Goal: Navigation & Orientation: Find specific page/section

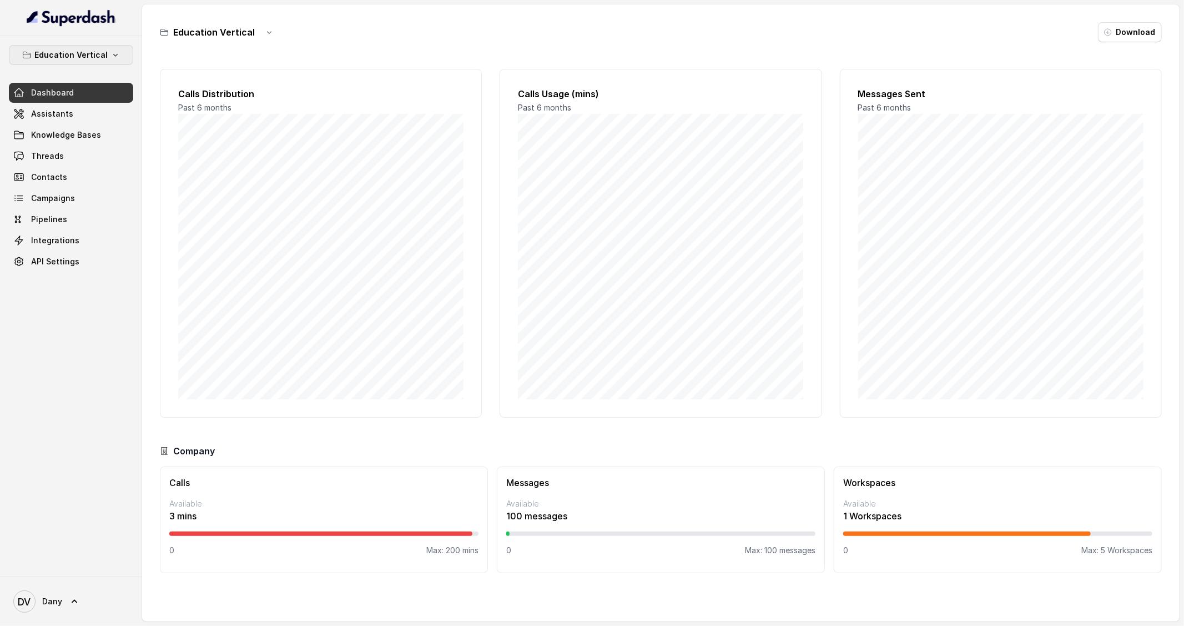
click at [113, 53] on icon "button" at bounding box center [115, 55] width 9 height 9
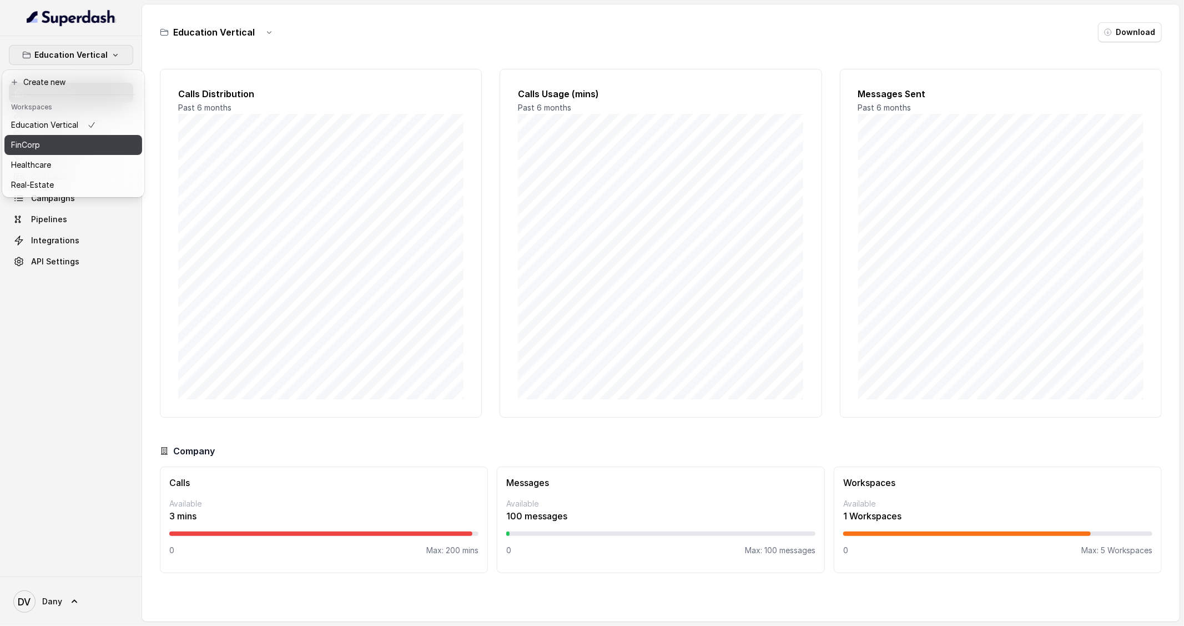
click at [80, 146] on div "FinCorp" at bounding box center [53, 144] width 85 height 13
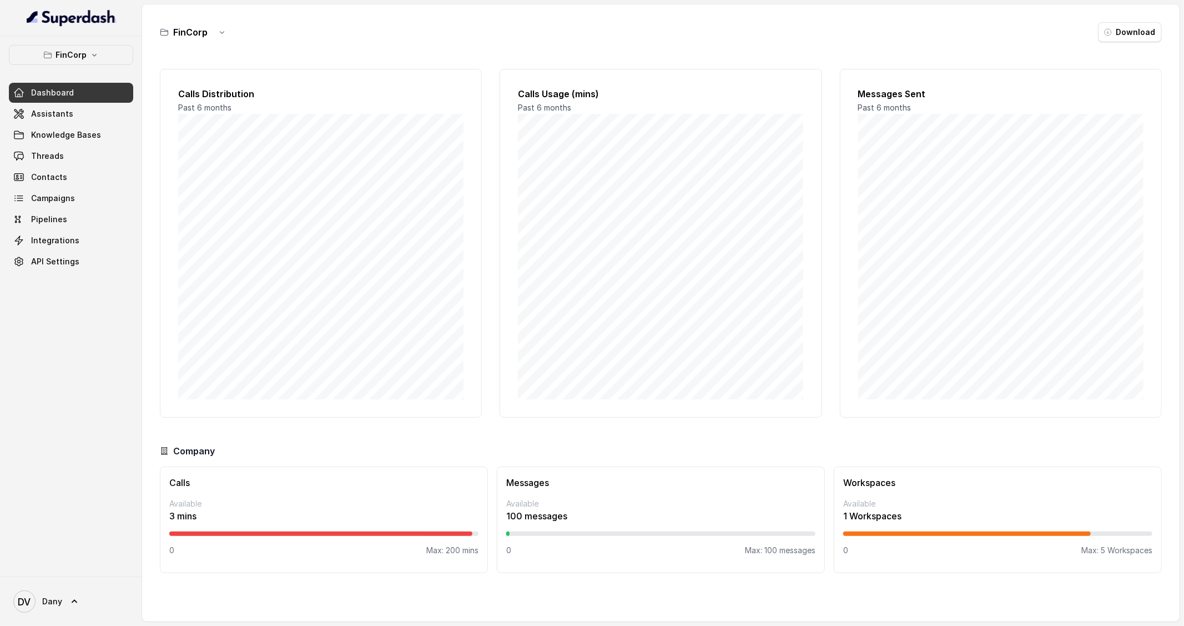
click at [204, 40] on div "FinCorp" at bounding box center [196, 32] width 72 height 20
click at [83, 115] on link "Assistants" at bounding box center [71, 114] width 124 height 20
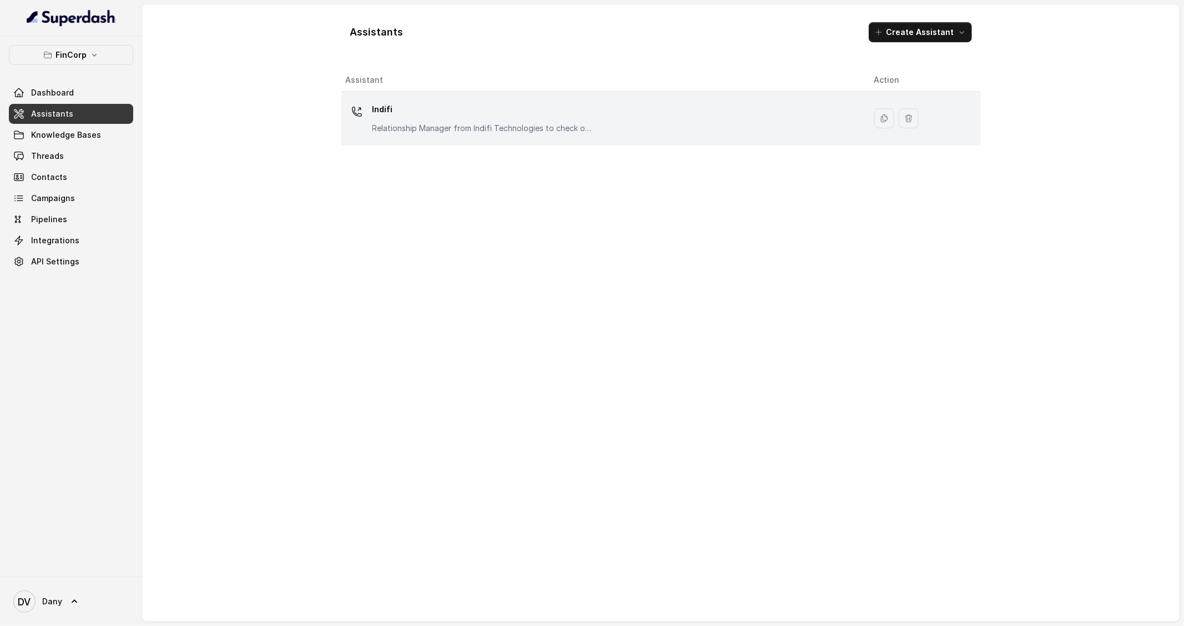
click at [591, 137] on td "Indifi Relationship Manager from Indifi Technologies to check on business loan …" at bounding box center [603, 119] width 524 height 54
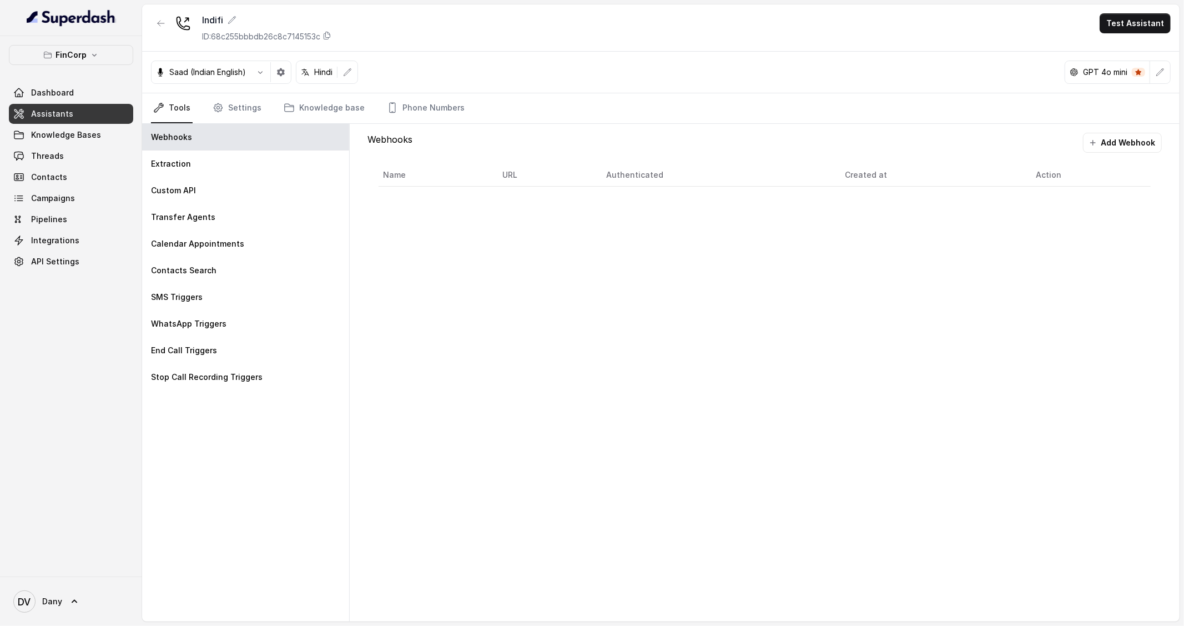
click at [1125, 21] on button "Test Assistant" at bounding box center [1135, 23] width 71 height 20
click at [1115, 60] on button "Chat" at bounding box center [1137, 70] width 70 height 20
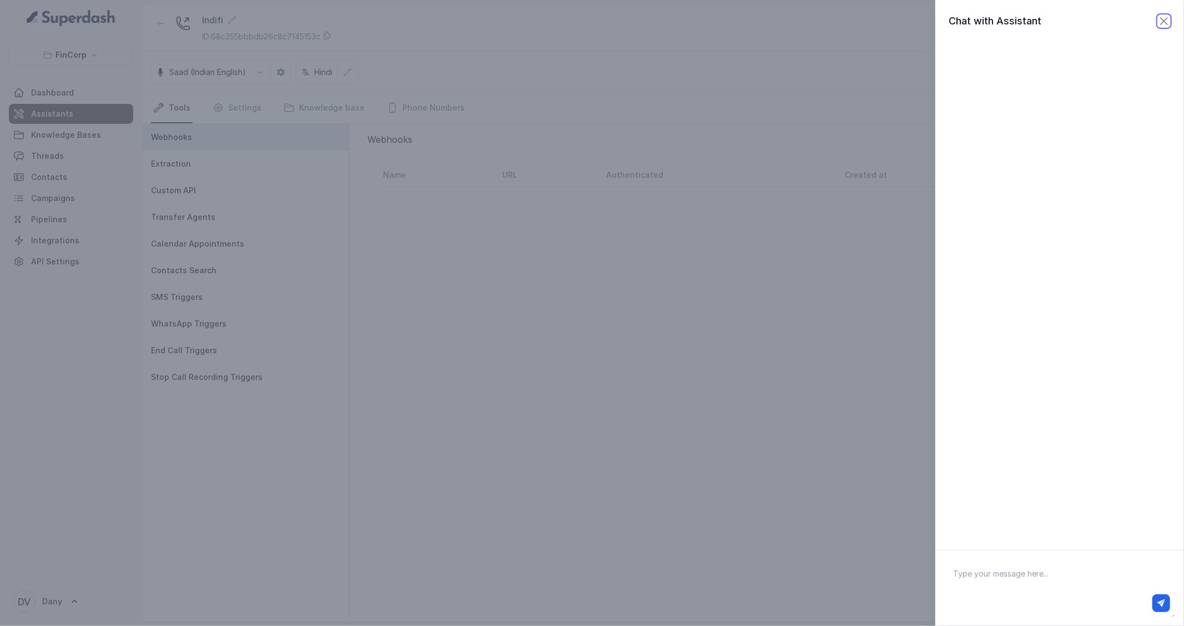
click at [1159, 23] on icon "button" at bounding box center [1163, 20] width 13 height 13
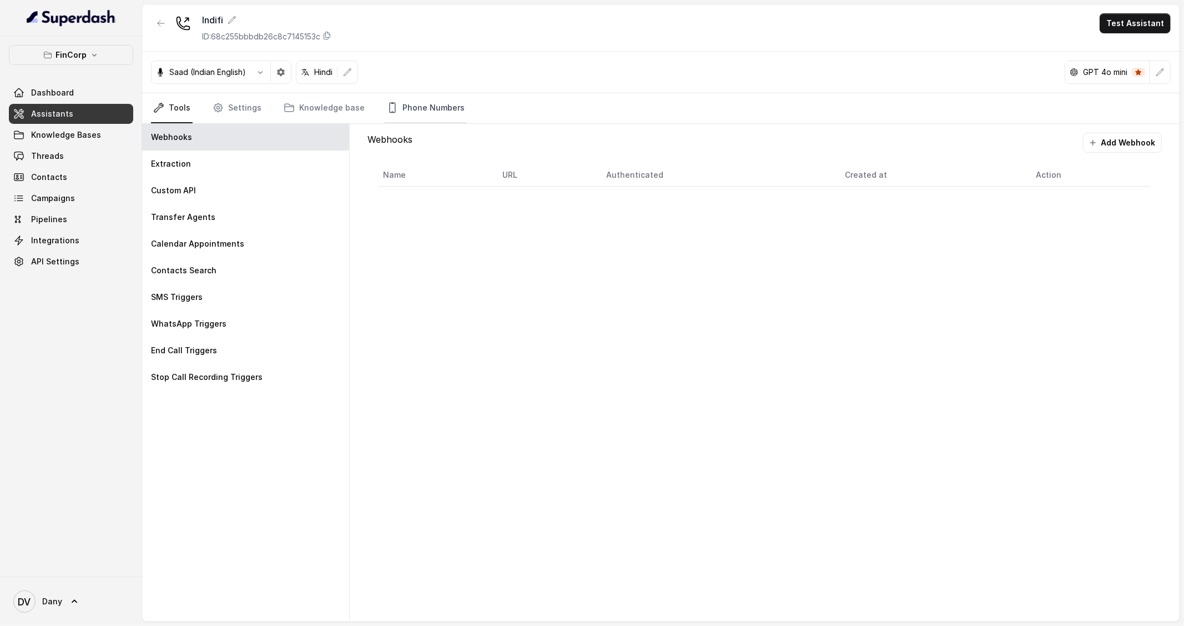
click at [409, 110] on link "Phone Numbers" at bounding box center [426, 108] width 82 height 30
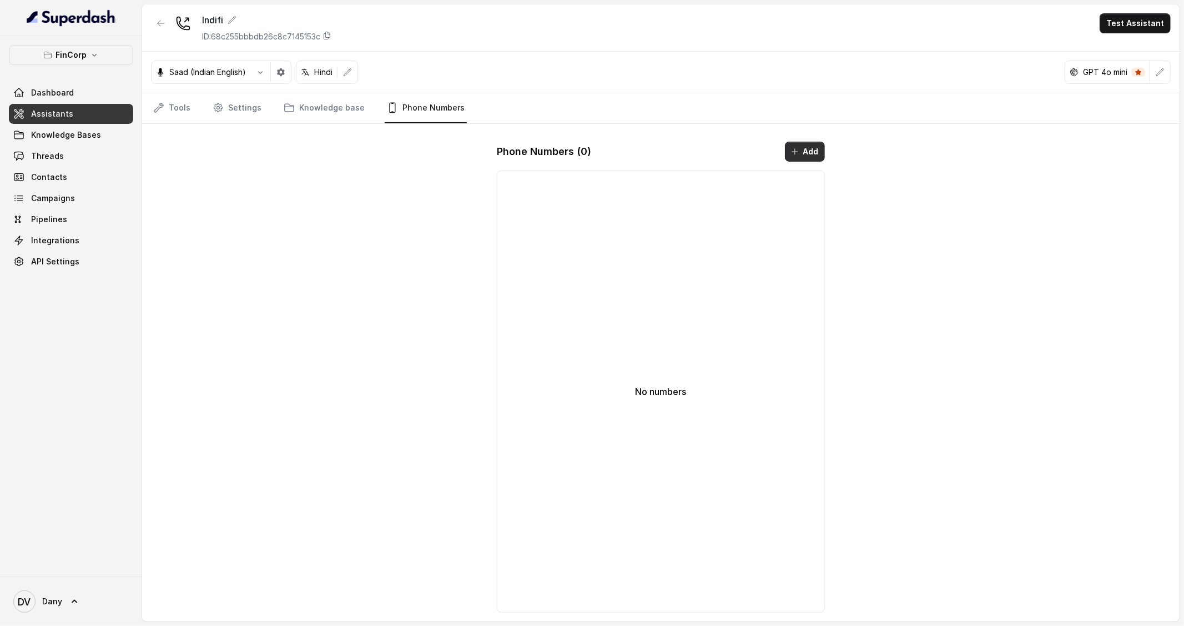
click at [791, 144] on button "Add" at bounding box center [805, 152] width 40 height 20
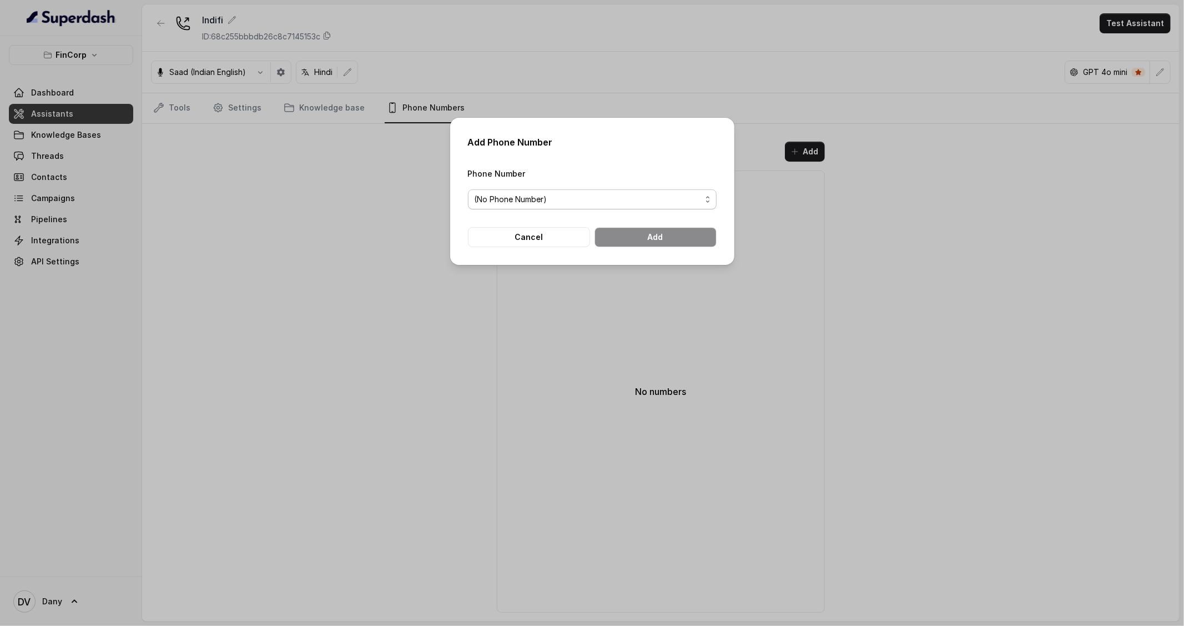
click at [540, 201] on span "(No Phone Number)" at bounding box center [588, 199] width 226 height 13
click at [540, 231] on button "Cancel" at bounding box center [529, 237] width 122 height 20
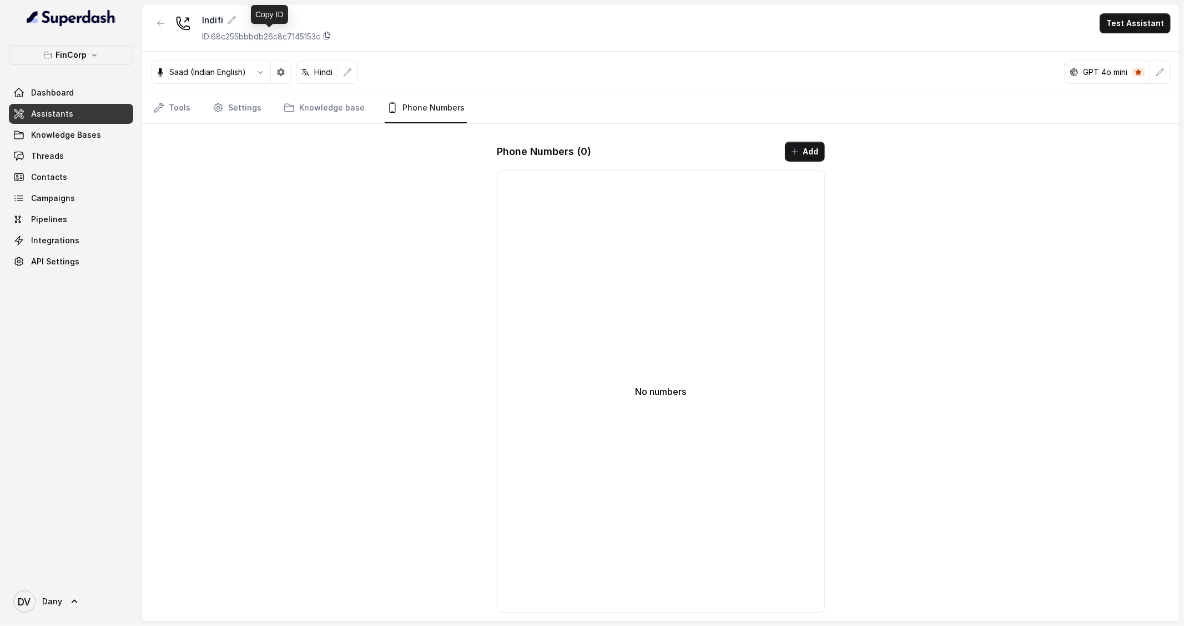
click at [330, 36] on icon at bounding box center [327, 35] width 6 height 7
click at [63, 104] on link "Assistants" at bounding box center [71, 114] width 124 height 20
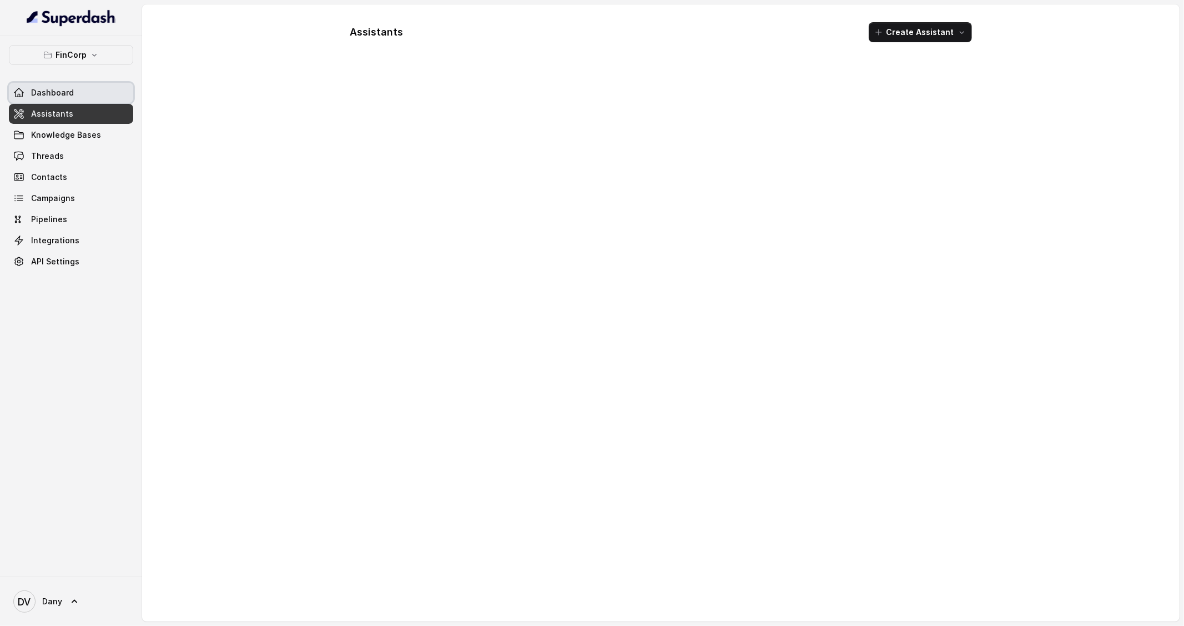
click at [61, 102] on link "Dashboard" at bounding box center [71, 93] width 124 height 20
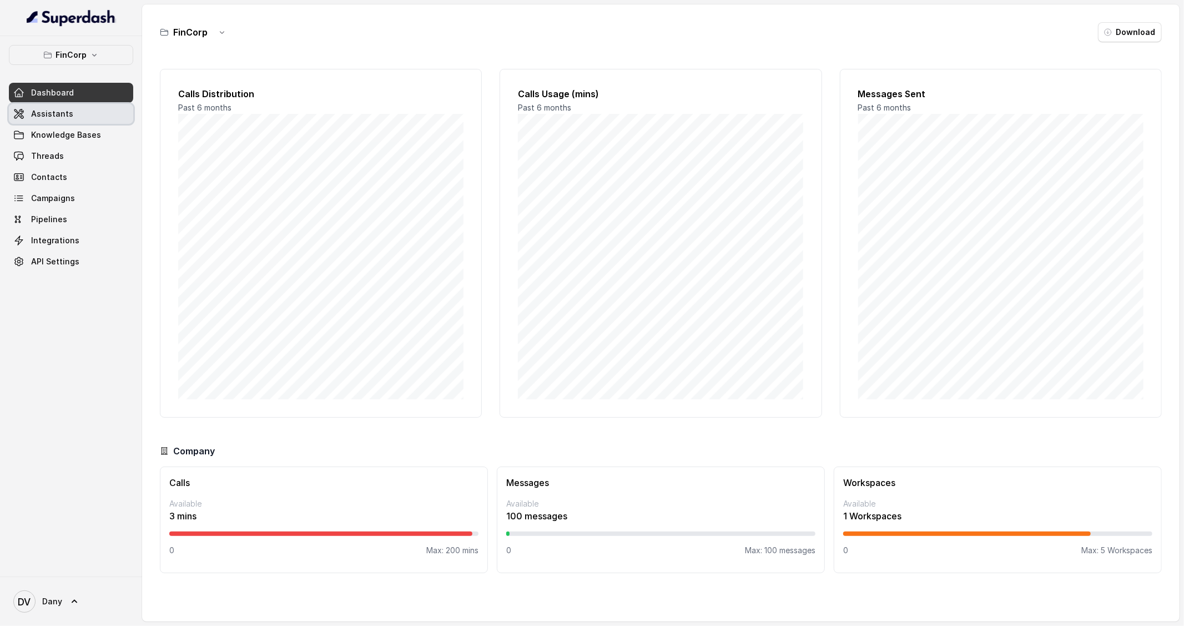
click at [69, 110] on span "Assistants" at bounding box center [52, 113] width 42 height 11
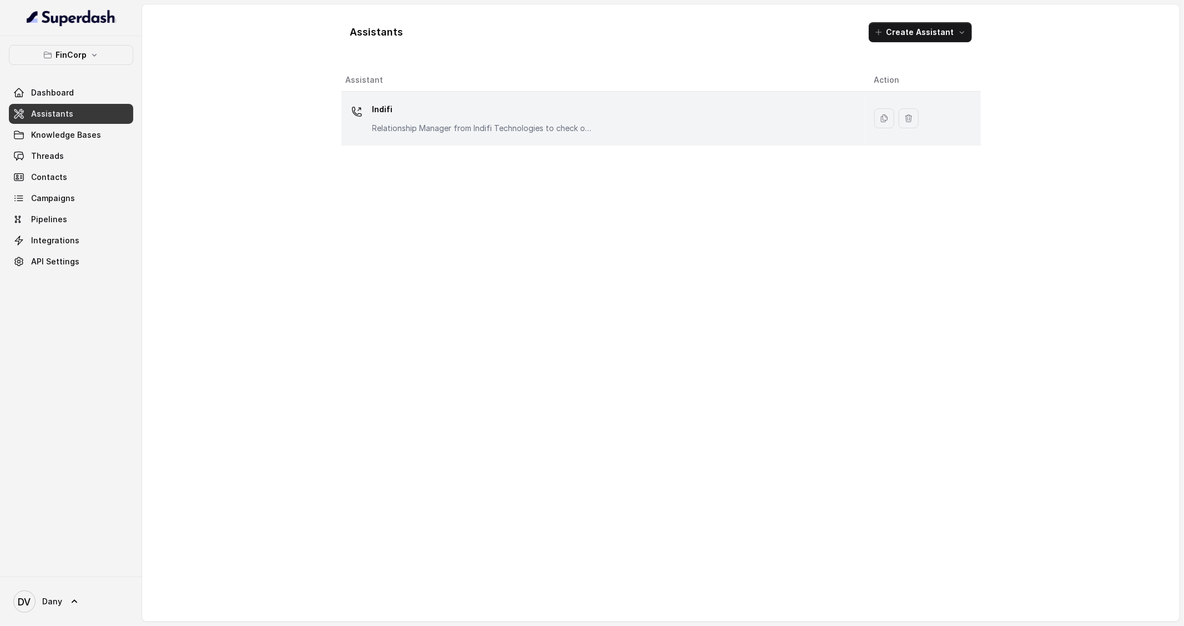
click at [375, 117] on p "Indifi" at bounding box center [483, 109] width 222 height 18
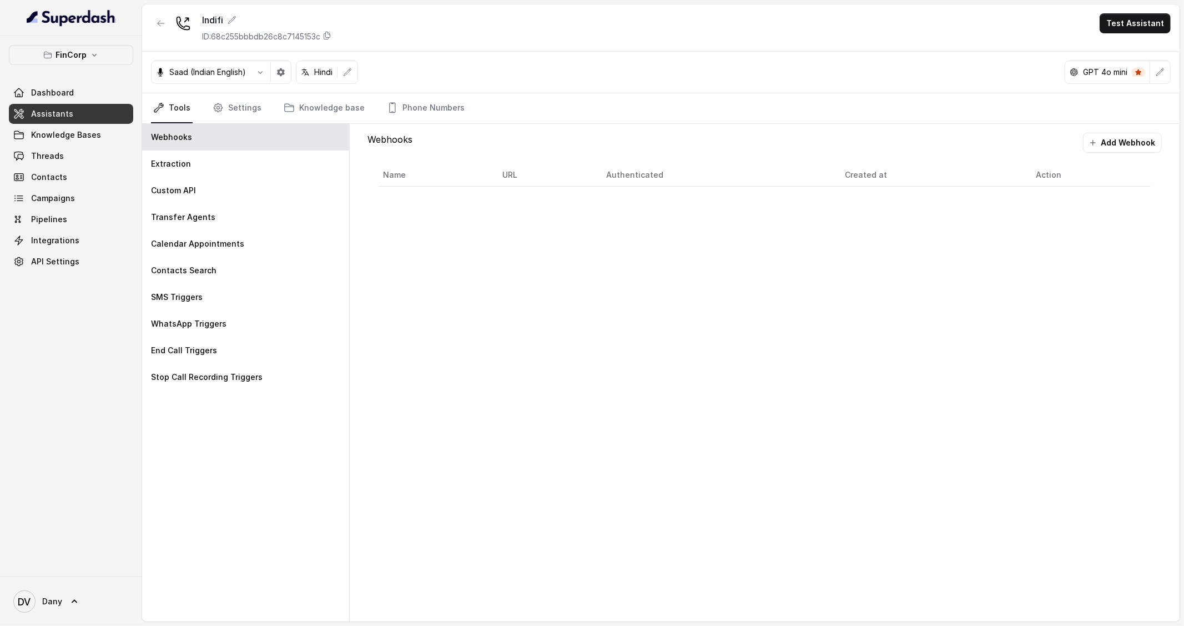
click at [180, 105] on link "Tools" at bounding box center [172, 108] width 42 height 30
click at [225, 106] on link "Settings" at bounding box center [236, 108] width 53 height 30
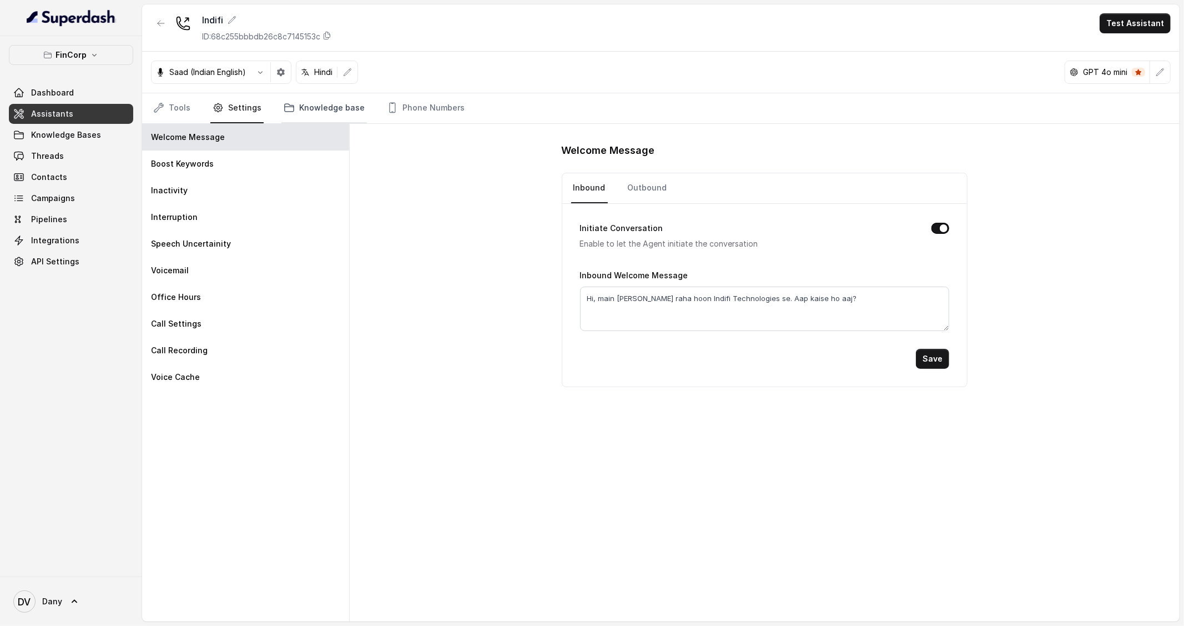
click at [331, 108] on link "Knowledge base" at bounding box center [323, 108] width 85 height 30
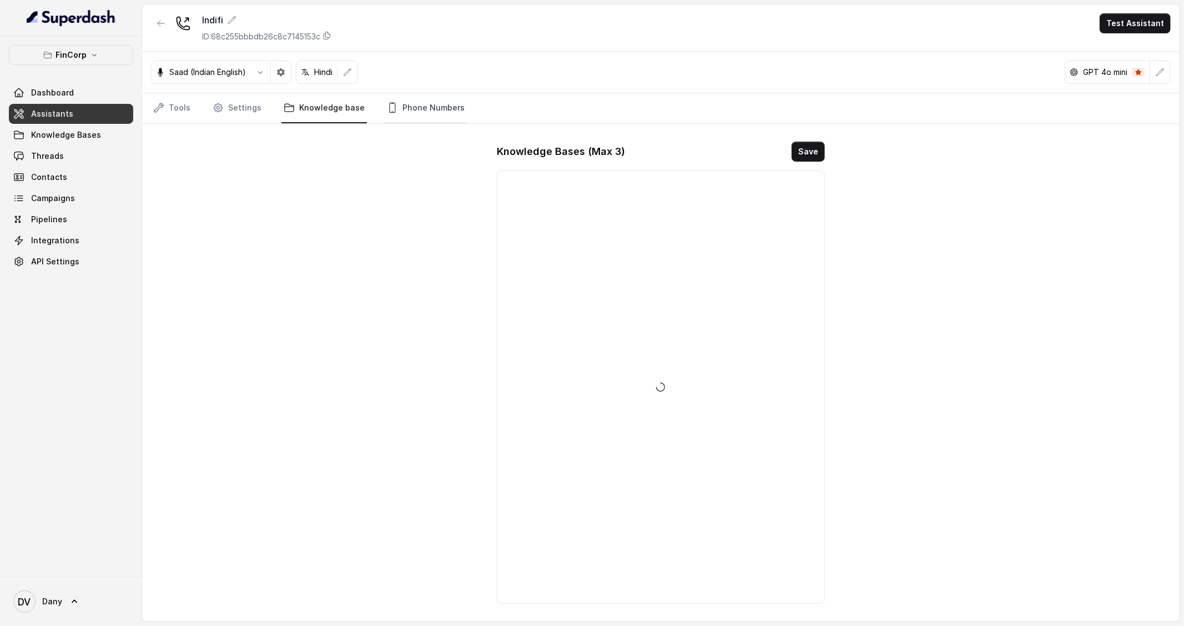
click at [438, 111] on link "Phone Numbers" at bounding box center [426, 108] width 82 height 30
click at [336, 112] on link "Knowledge base" at bounding box center [323, 108] width 85 height 30
click at [198, 99] on nav "Tools Settings Knowledge base Phone Numbers" at bounding box center [661, 108] width 1020 height 30
click at [66, 140] on span "Knowledge Bases" at bounding box center [66, 134] width 70 height 11
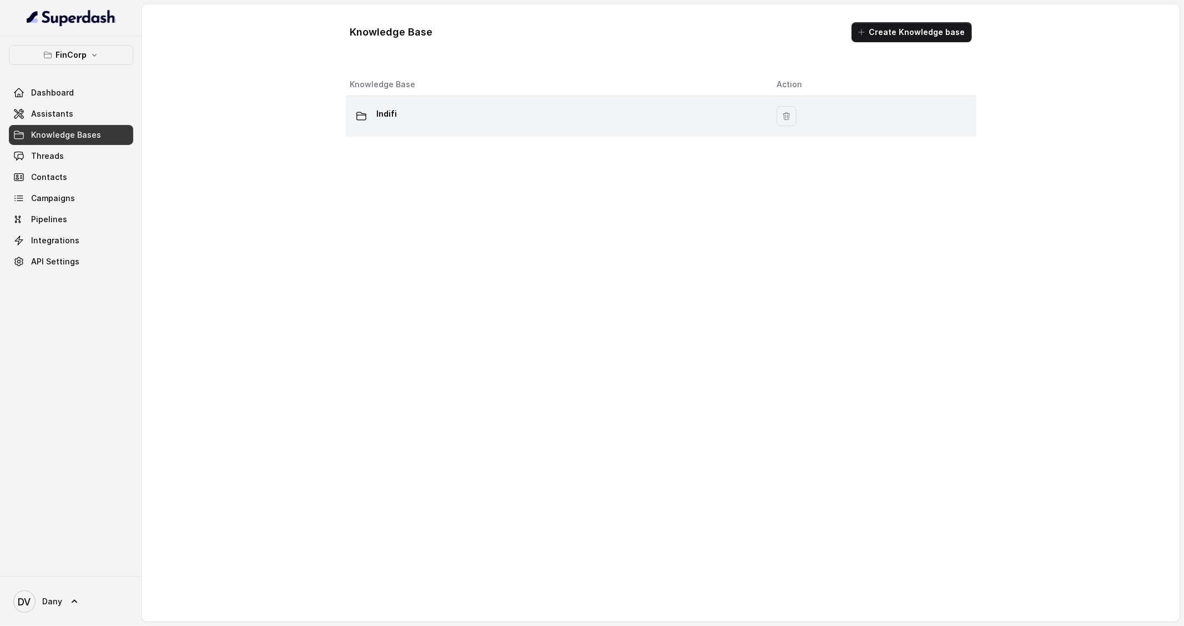
click at [453, 127] on div "Indifi" at bounding box center [554, 116] width 409 height 22
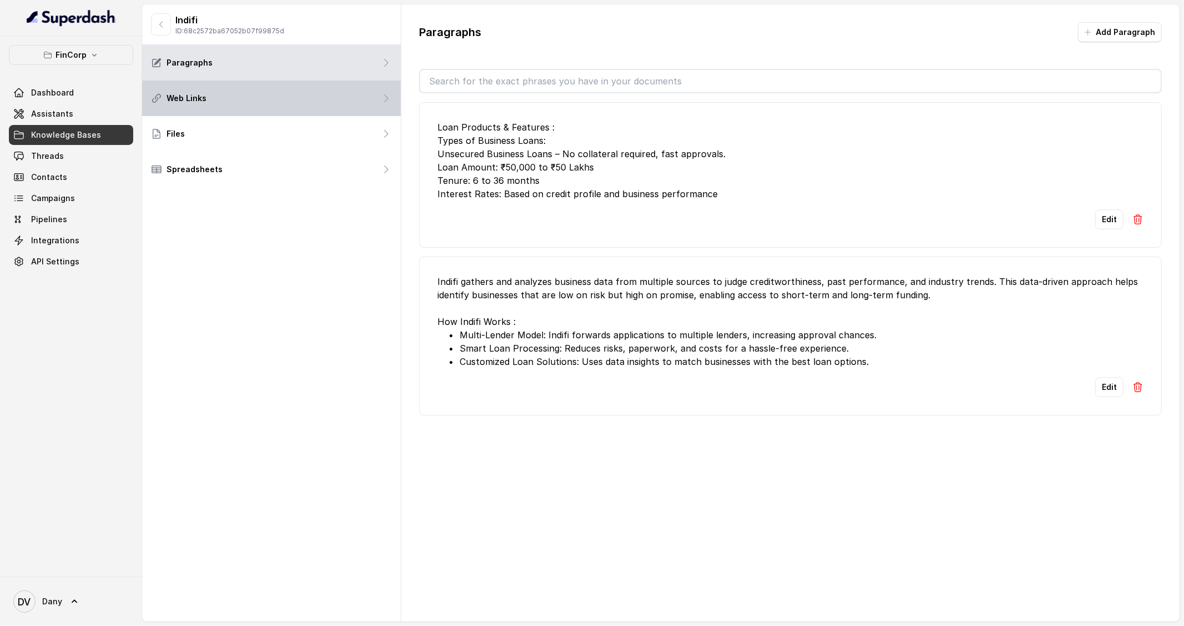
click at [241, 112] on div "Web Links" at bounding box center [271, 98] width 259 height 36
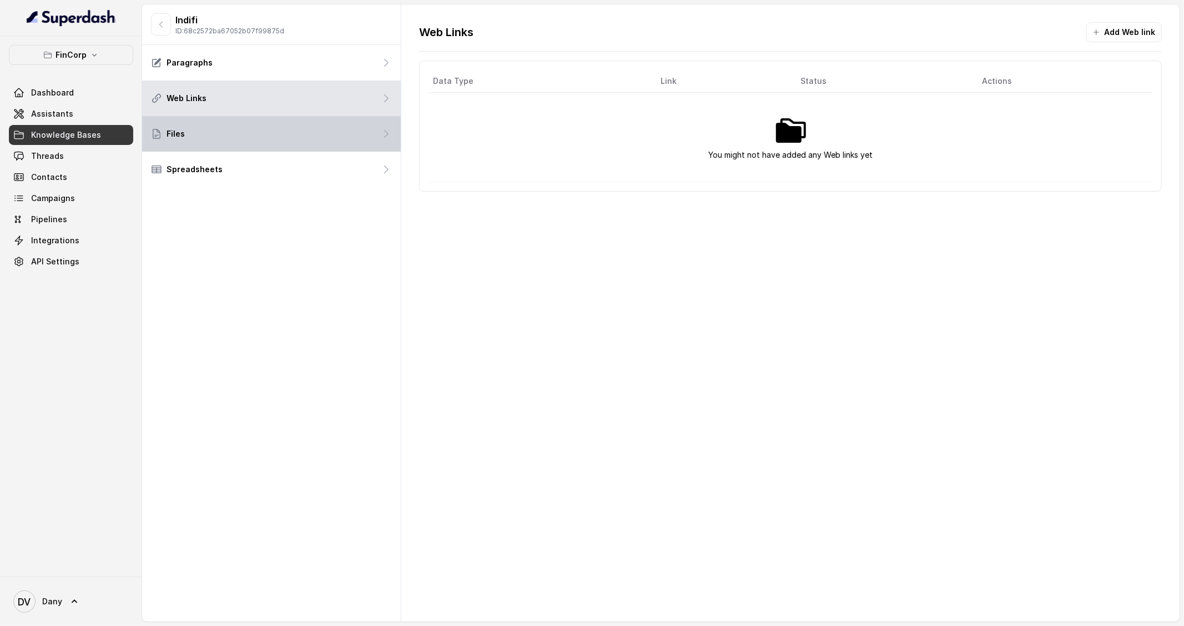
click at [238, 137] on div "Files" at bounding box center [271, 134] width 259 height 36
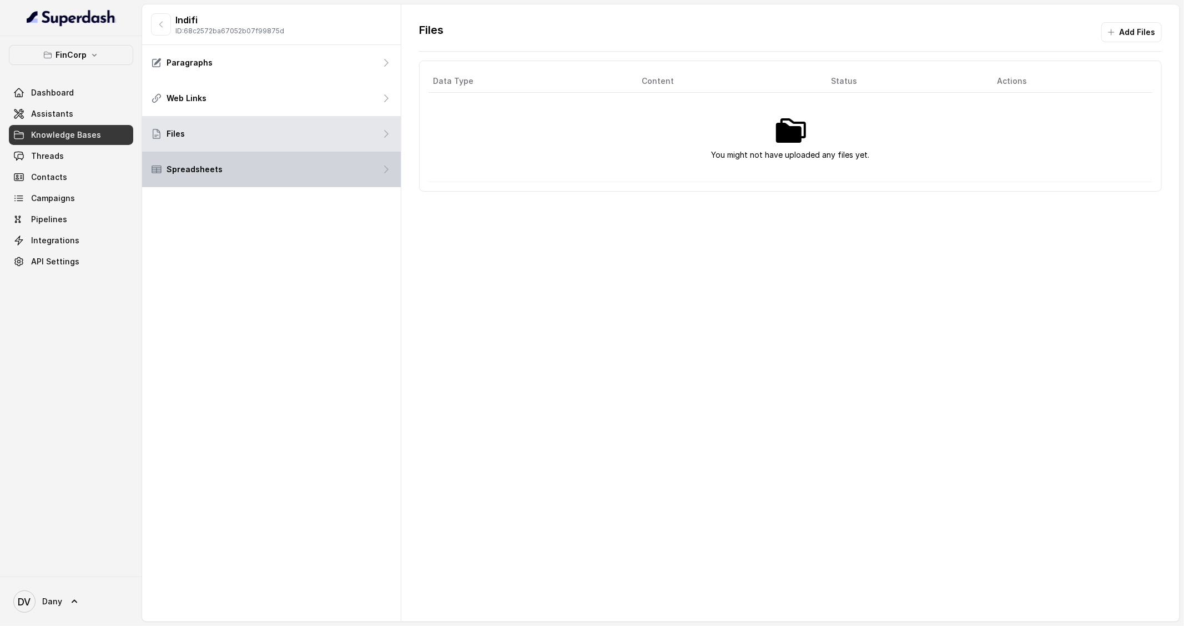
click at [241, 172] on div "Spreadsheets" at bounding box center [271, 170] width 259 height 36
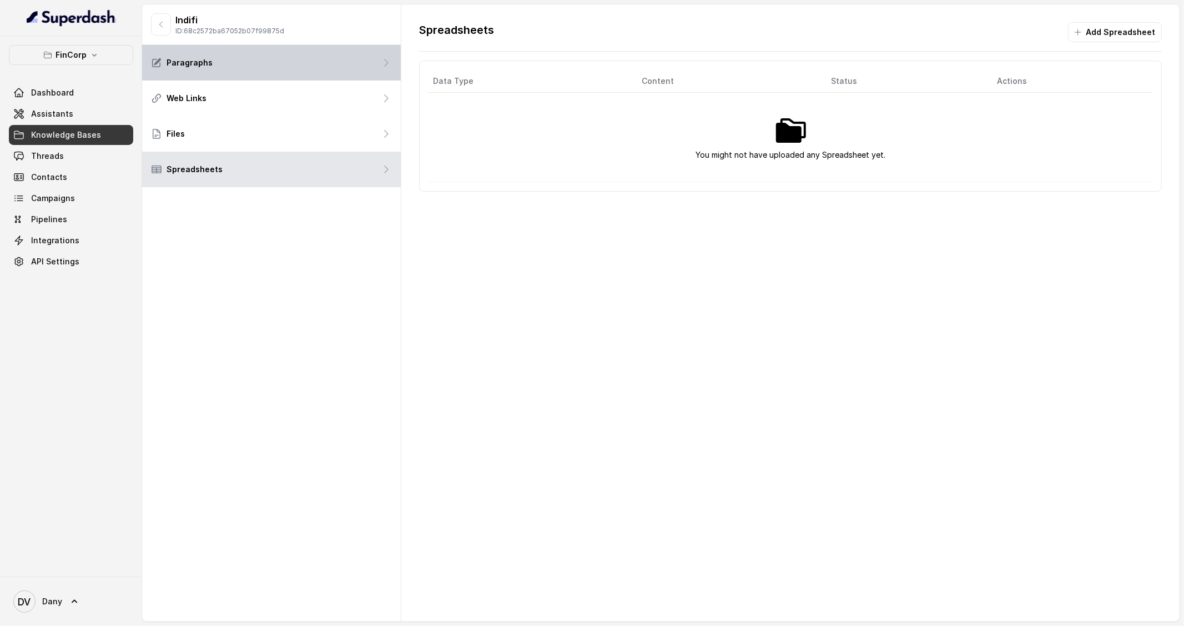
click at [235, 74] on div "Paragraphs" at bounding box center [271, 63] width 259 height 36
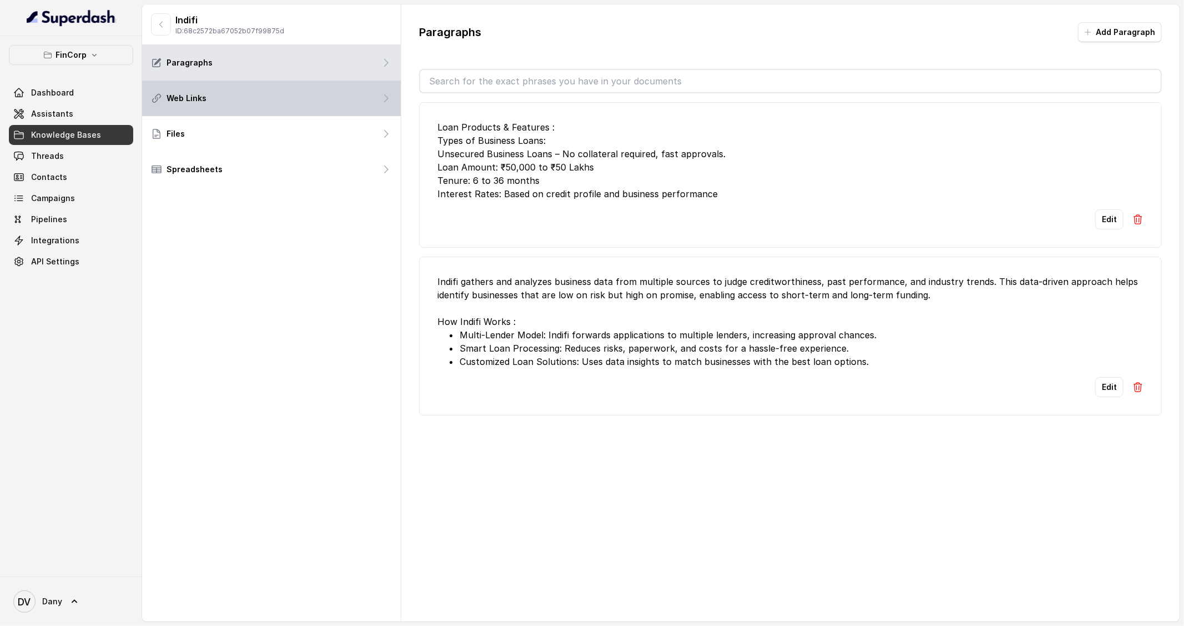
click at [243, 104] on div "Web Links" at bounding box center [271, 98] width 259 height 36
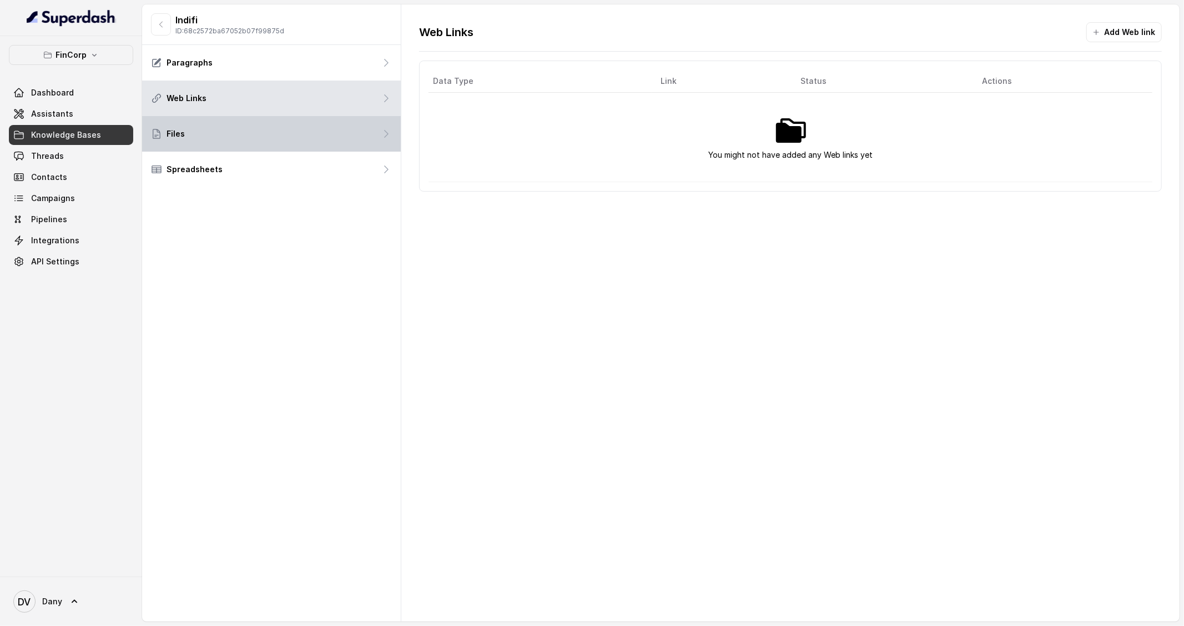
click at [231, 130] on div "Files" at bounding box center [271, 134] width 259 height 36
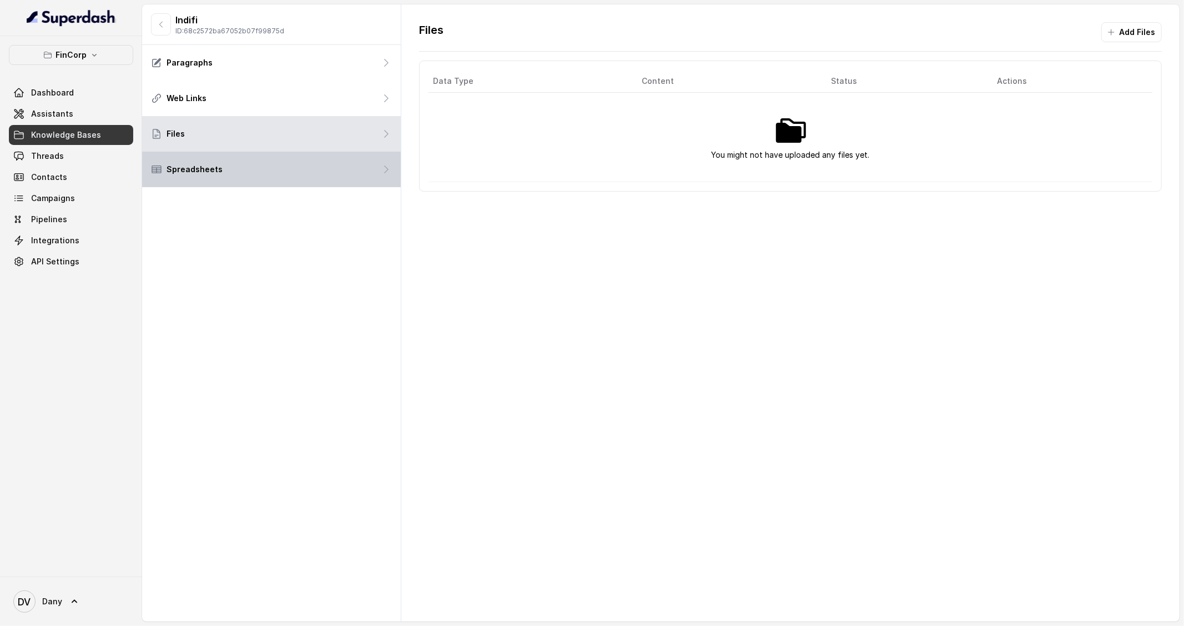
click at [221, 160] on div "Spreadsheets" at bounding box center [271, 170] width 259 height 36
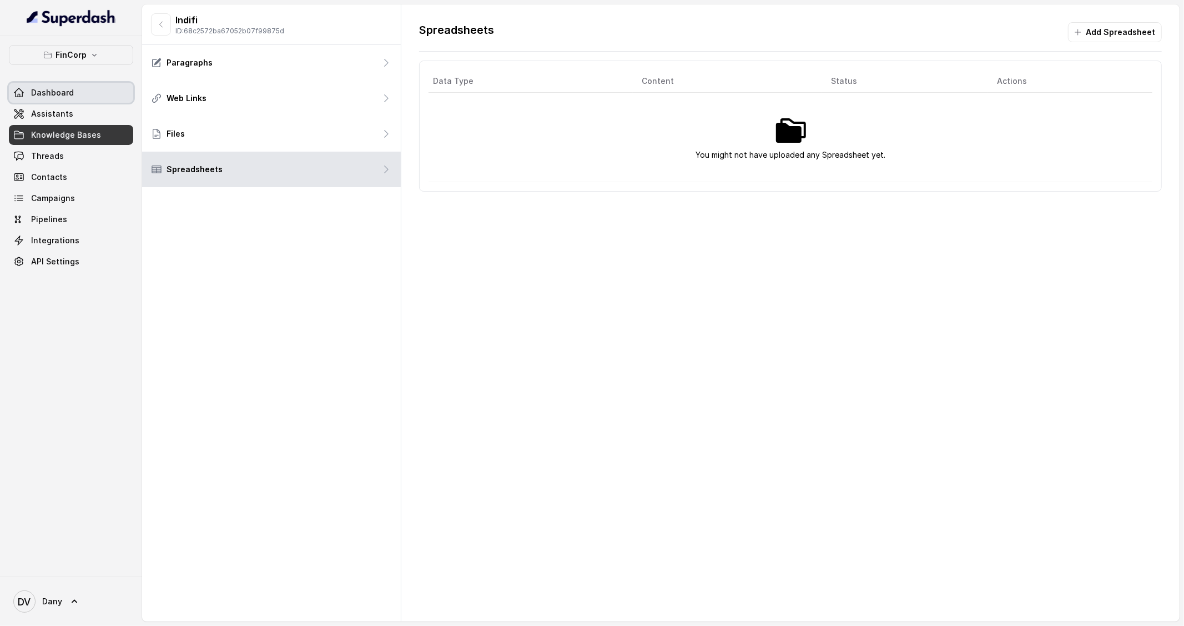
click at [83, 94] on link "Dashboard" at bounding box center [71, 93] width 124 height 20
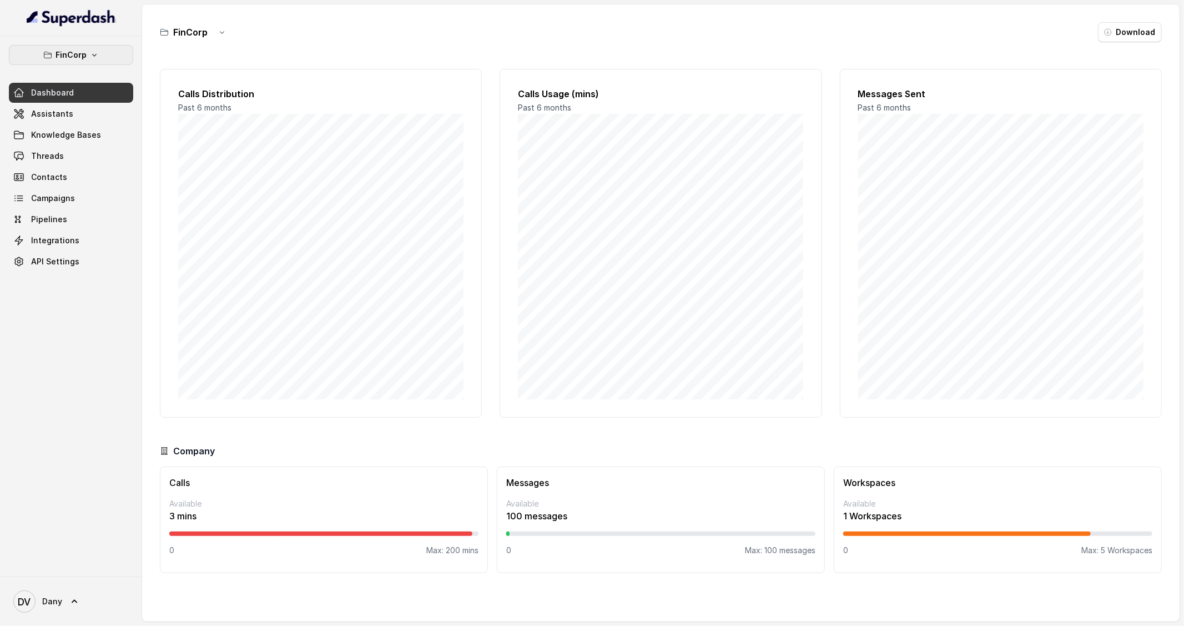
click at [91, 53] on icon "button" at bounding box center [94, 55] width 9 height 9
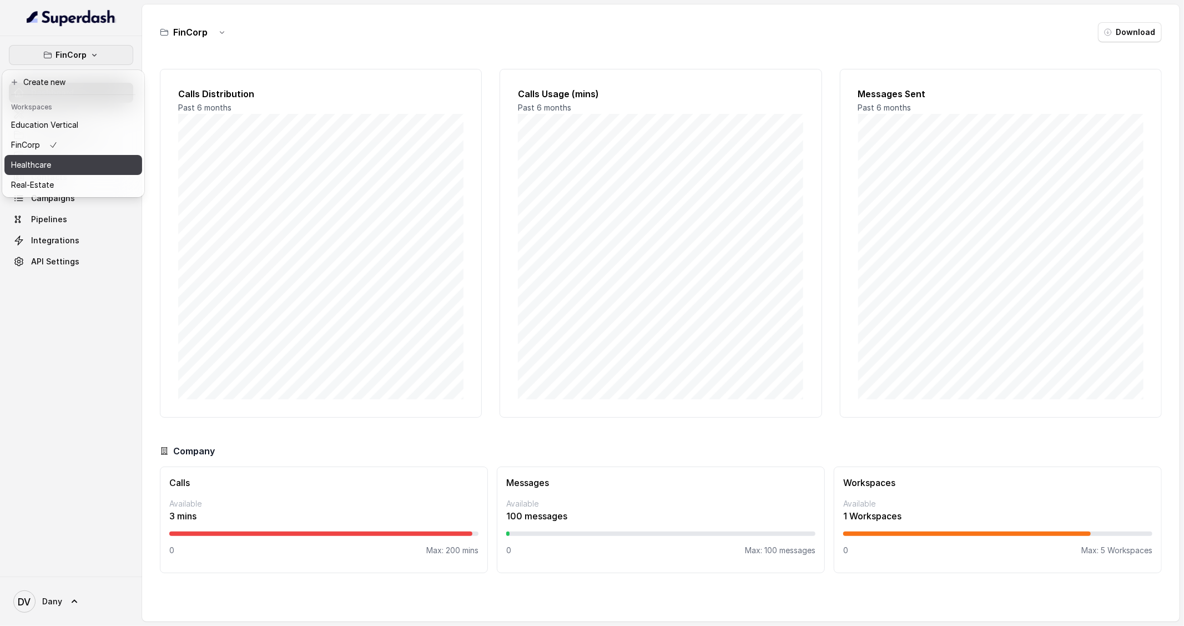
click at [70, 160] on div "Healthcare" at bounding box center [44, 164] width 67 height 13
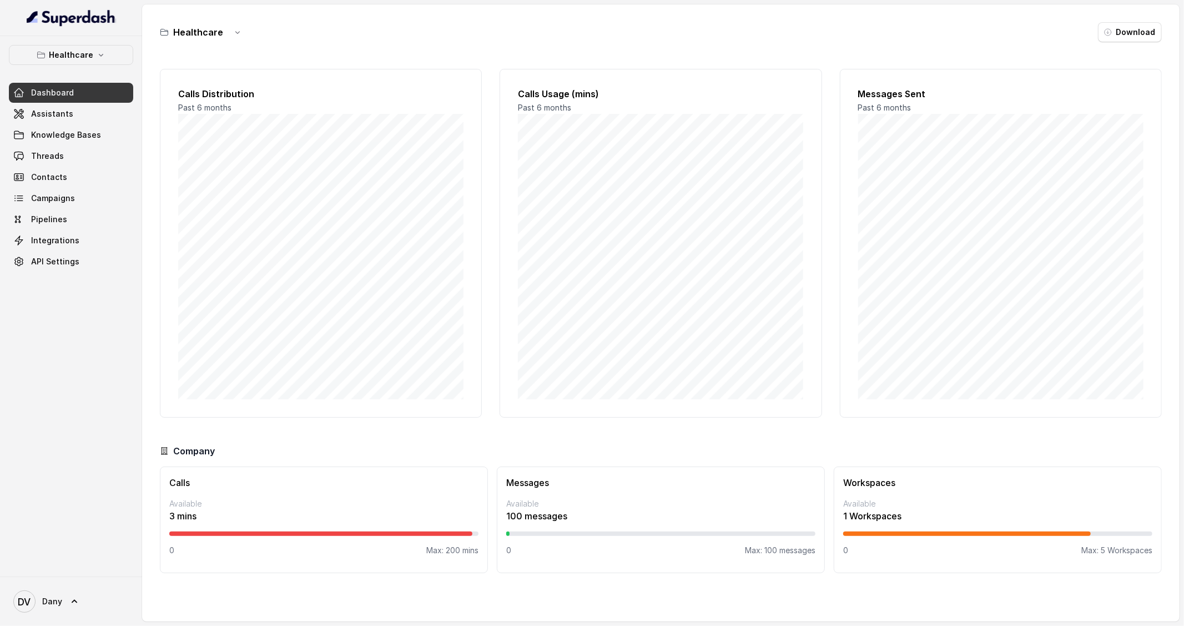
click at [109, 90] on link "Dashboard" at bounding box center [71, 93] width 124 height 20
click at [108, 59] on button "Healthcare" at bounding box center [71, 55] width 124 height 20
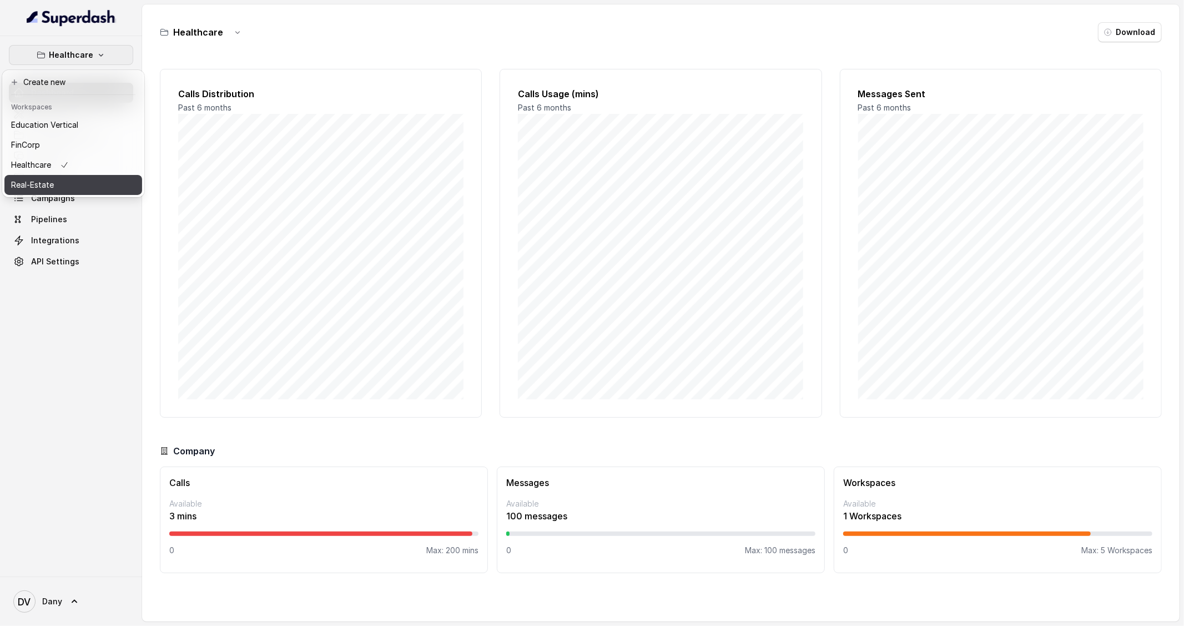
click at [72, 181] on div "Real-Estate" at bounding box center [44, 184] width 67 height 13
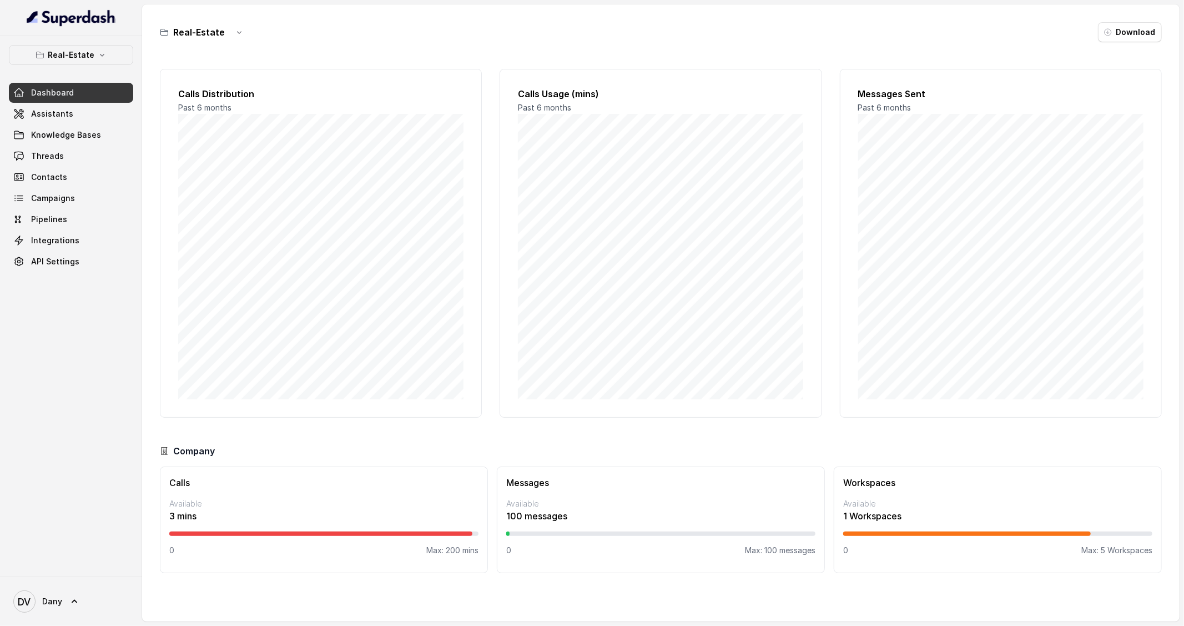
click at [209, 38] on h3 "Real-Estate" at bounding box center [199, 32] width 52 height 13
click at [209, 34] on h3 "Real-Estate" at bounding box center [199, 32] width 52 height 13
click at [111, 112] on link "Assistants" at bounding box center [71, 114] width 124 height 20
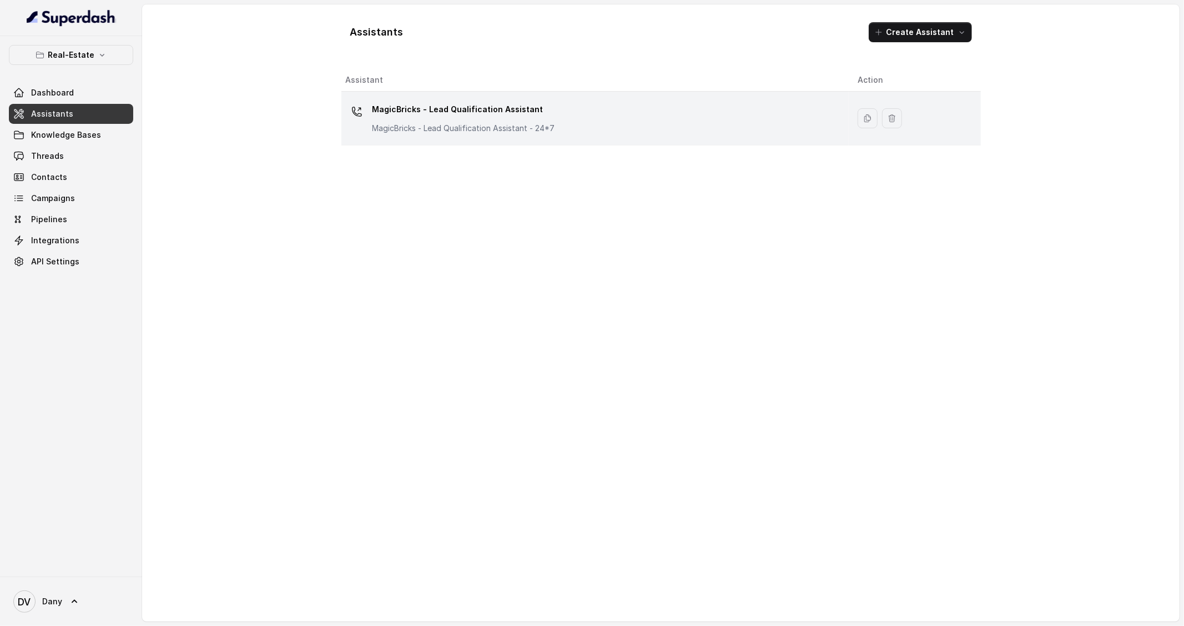
click at [490, 141] on td "MagicBricks - Lead Qualification Assistant MagicBricks - Lead Qualification Ass…" at bounding box center [595, 119] width 508 height 54
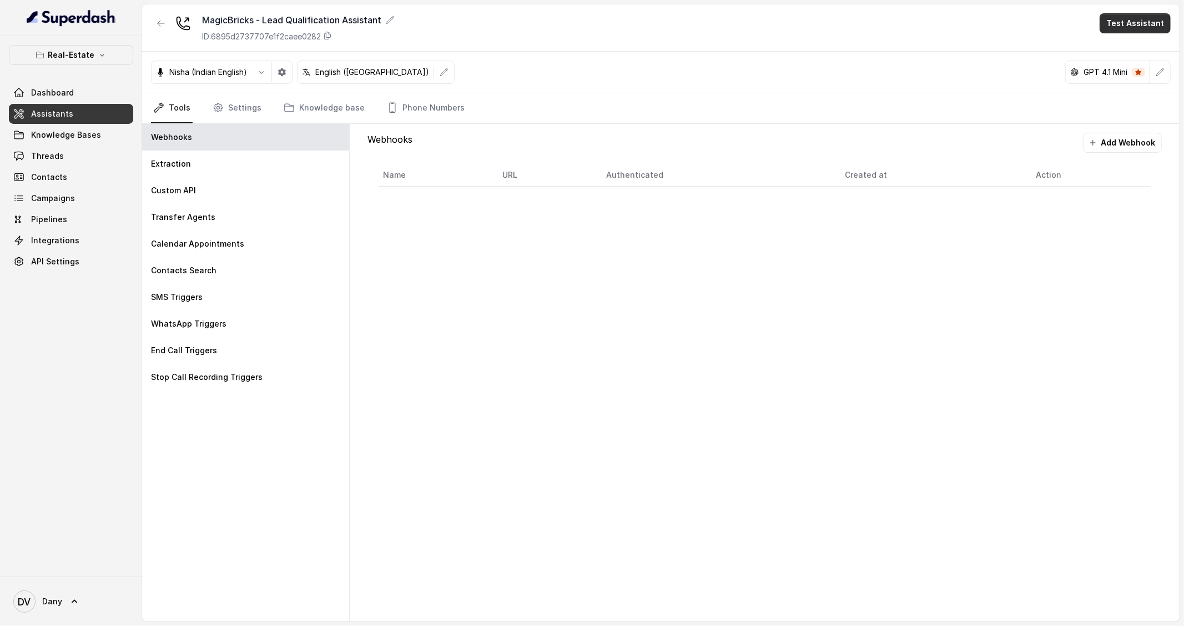
click at [1147, 29] on button "Test Assistant" at bounding box center [1135, 23] width 71 height 20
click at [57, 97] on main "MagicBricks - Lead Qualification Assistant ID: 6895d2737707e1f2caee0282 Test As…" at bounding box center [592, 313] width 1184 height 626
click at [52, 96] on span "Dashboard" at bounding box center [52, 92] width 43 height 11
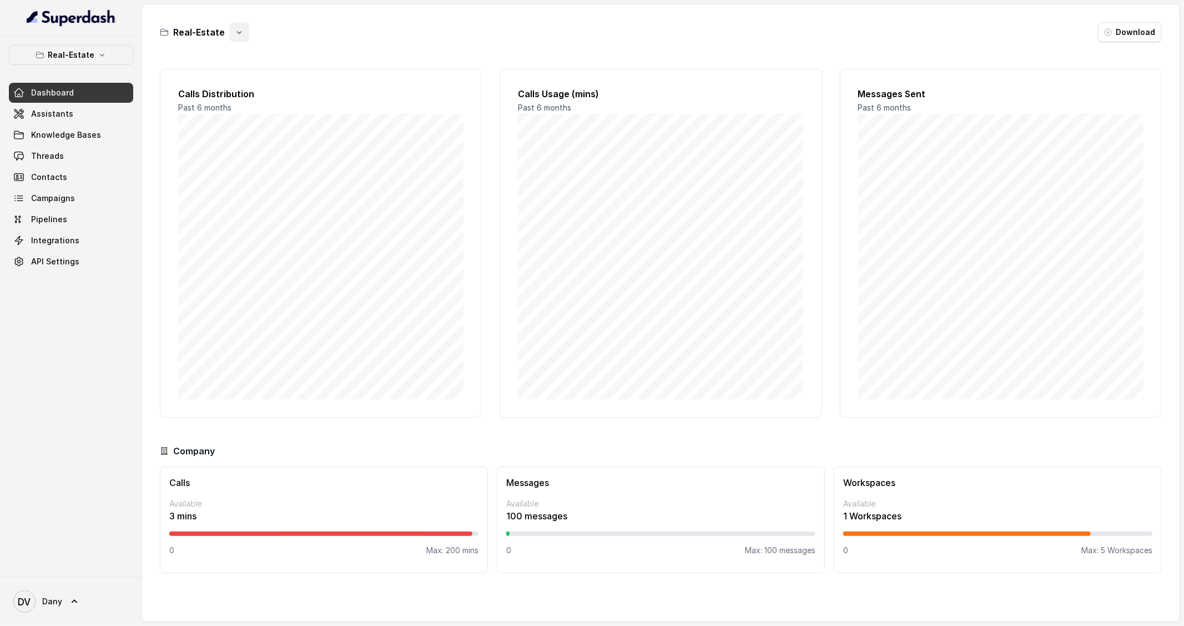
click at [231, 39] on button "button" at bounding box center [239, 32] width 20 height 20
click at [72, 108] on main "Real-Estate Download Calls Distribution Past 6 months Calls Usage (mins) Past 6…" at bounding box center [592, 313] width 1184 height 626
click at [66, 114] on span "Assistants" at bounding box center [52, 113] width 42 height 11
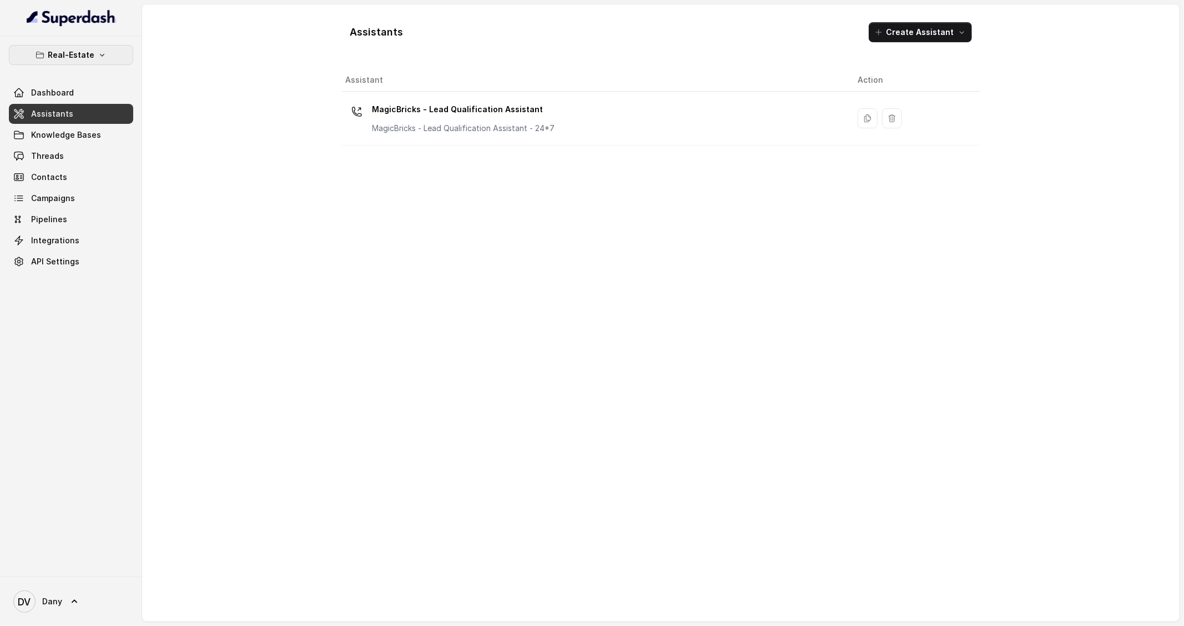
click at [88, 59] on p "Real-Estate" at bounding box center [71, 54] width 47 height 13
click at [72, 153] on button "FinCorp" at bounding box center [73, 145] width 138 height 20
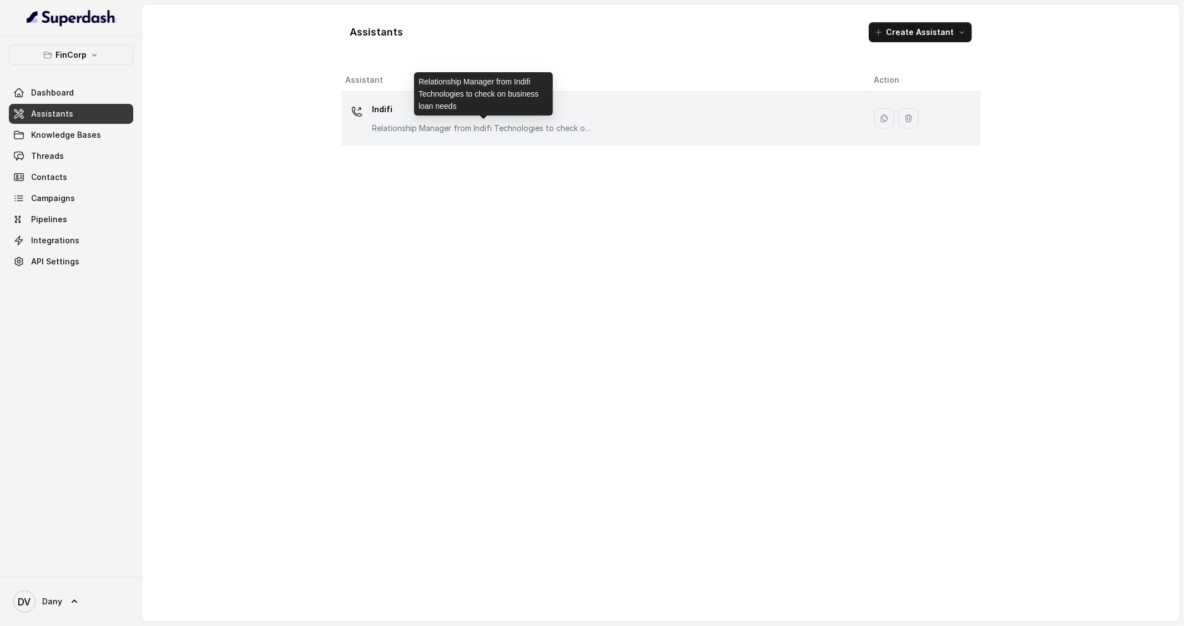
click at [426, 123] on p "Relationship Manager from Indifi Technologies to check on business loan needs" at bounding box center [483, 128] width 222 height 11
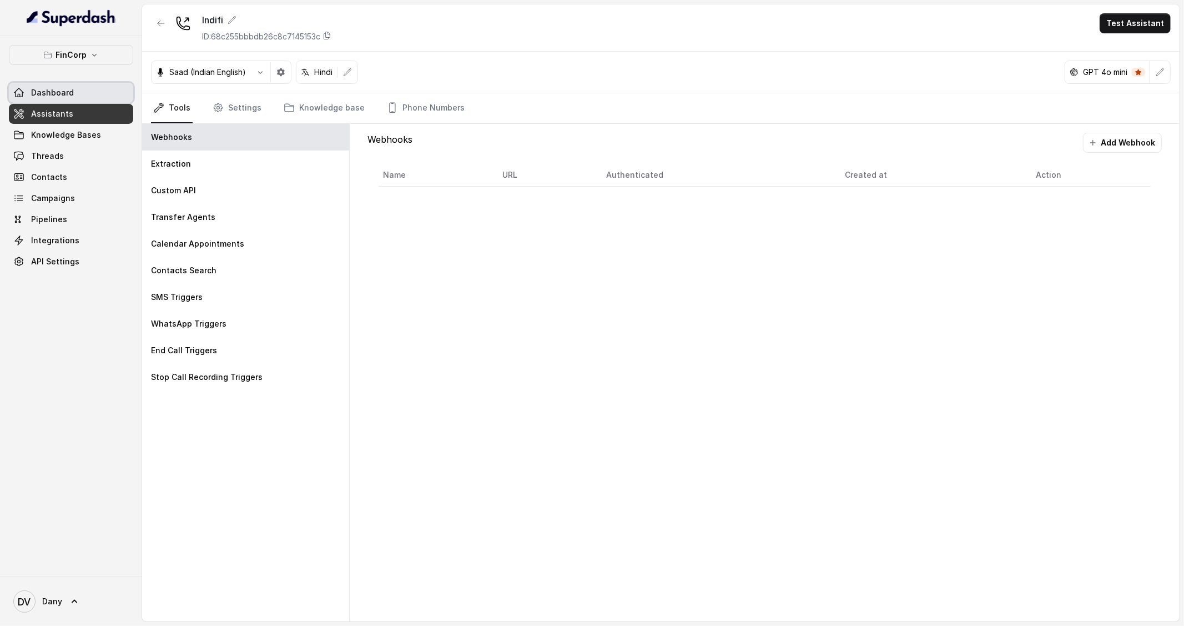
click at [64, 102] on link "Dashboard" at bounding box center [71, 93] width 124 height 20
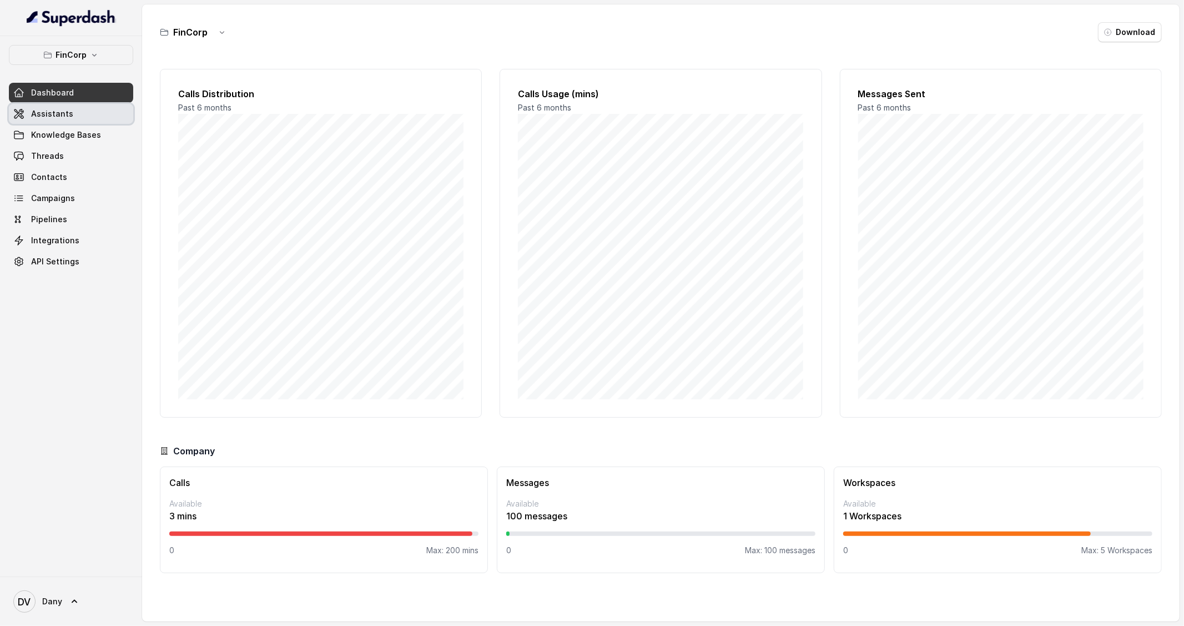
click at [70, 115] on link "Assistants" at bounding box center [71, 114] width 124 height 20
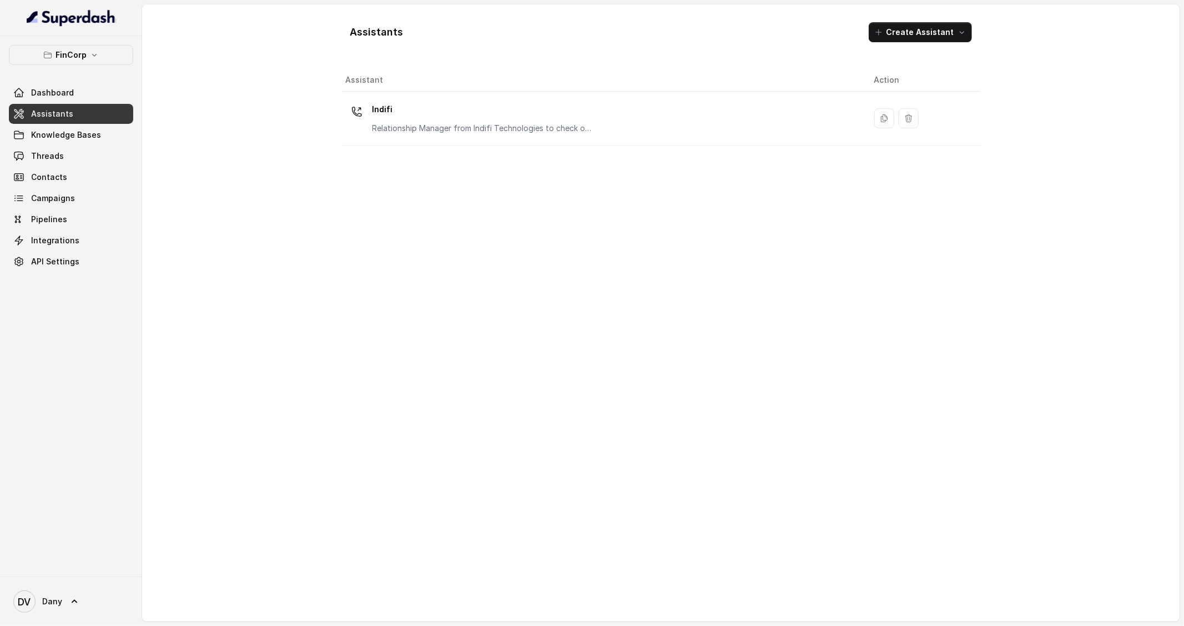
click at [83, 44] on div "FinCorp Dashboard Assistants Knowledge Bases Threads Contacts Campaigns Pipelin…" at bounding box center [71, 306] width 142 height 540
click at [65, 58] on p "FinCorp" at bounding box center [71, 54] width 31 height 13
click at [54, 154] on button "FinCorp" at bounding box center [73, 145] width 138 height 20
click at [54, 154] on span "Threads" at bounding box center [47, 155] width 33 height 11
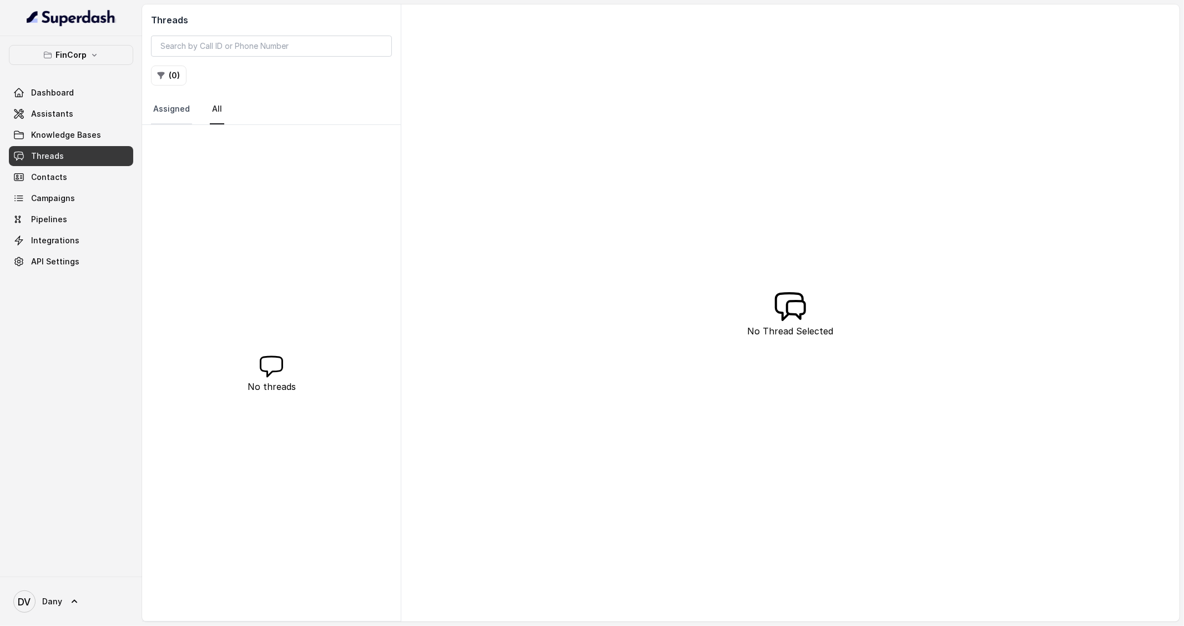
click at [172, 108] on link "Assigned" at bounding box center [171, 109] width 41 height 30
click at [85, 105] on link "Assistants" at bounding box center [71, 114] width 124 height 20
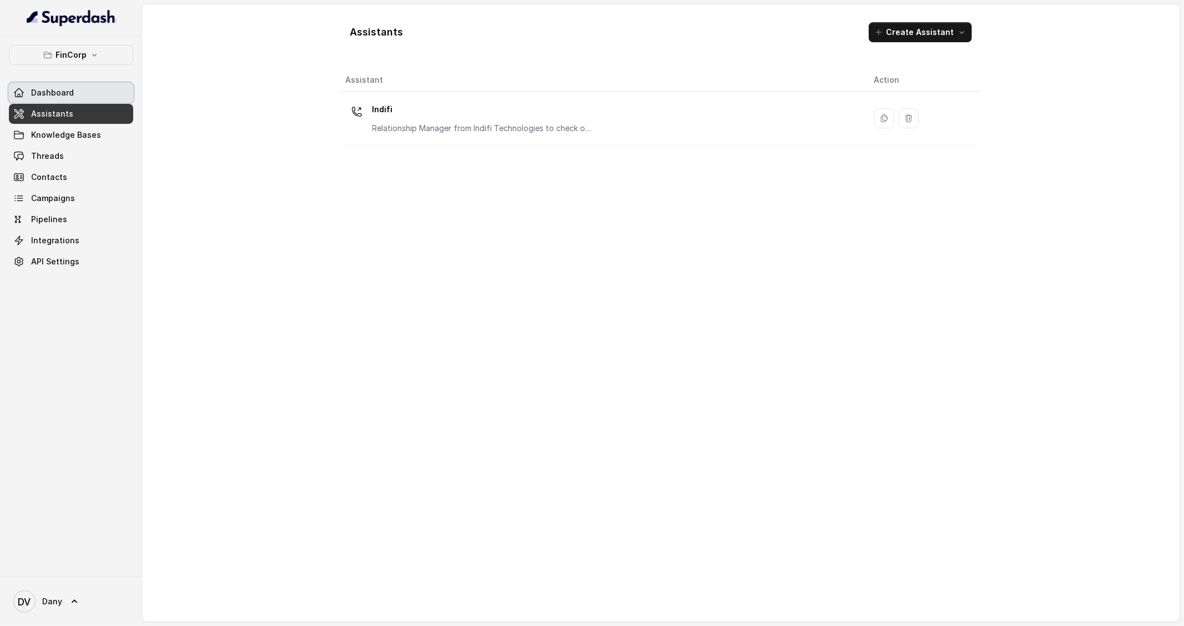
click at [80, 94] on link "Dashboard" at bounding box center [71, 93] width 124 height 20
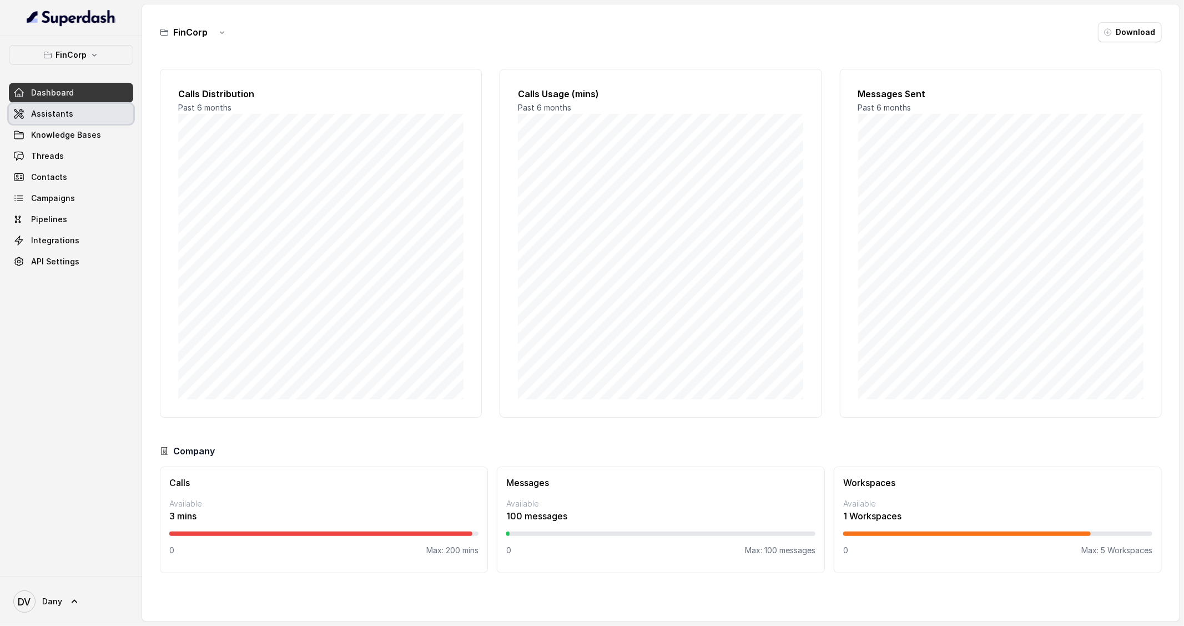
click at [92, 117] on link "Assistants" at bounding box center [71, 114] width 124 height 20
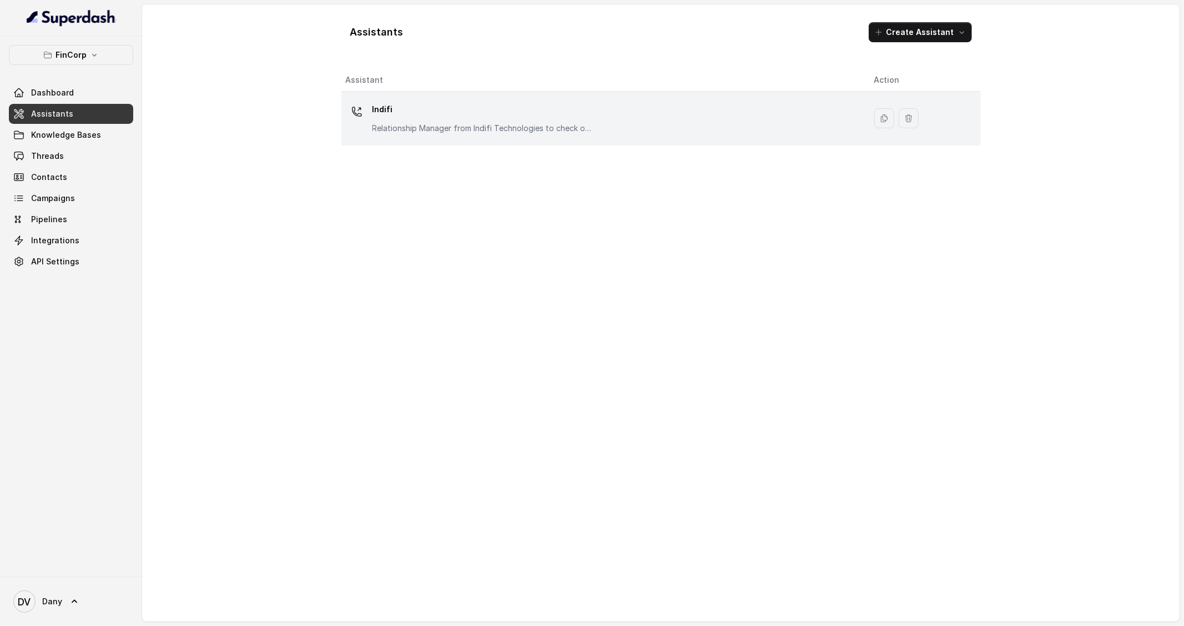
click at [420, 118] on p "Indifi" at bounding box center [483, 109] width 222 height 18
